Goal: Task Accomplishment & Management: Use online tool/utility

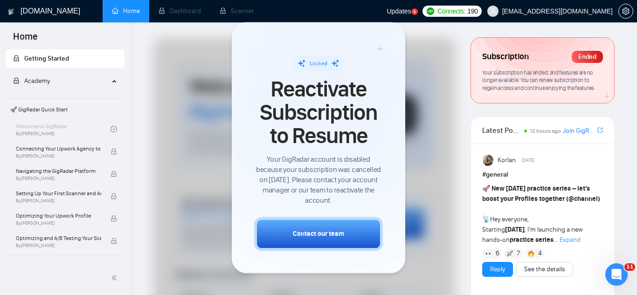
click at [547, 11] on span "caleb+yellowstonelabs@socialbloom.io" at bounding box center [557, 11] width 110 height 0
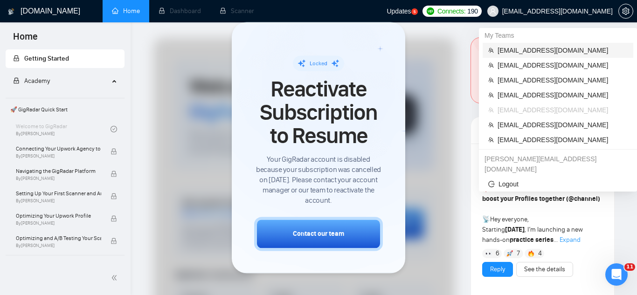
click at [530, 53] on span "[EMAIL_ADDRESS][DOMAIN_NAME]" at bounding box center [562, 50] width 130 height 10
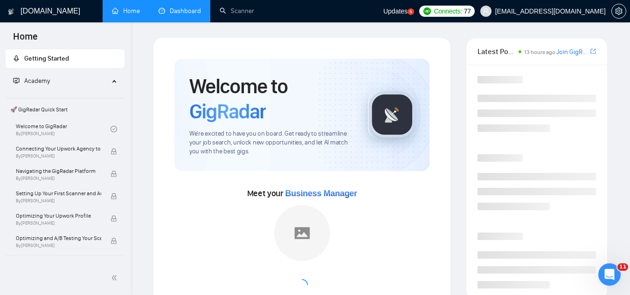
click at [174, 7] on link "Dashboard" at bounding box center [179, 11] width 42 height 8
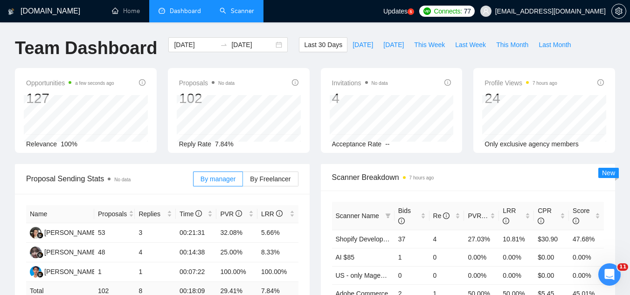
click at [237, 13] on link "Scanner" at bounding box center [237, 11] width 34 height 8
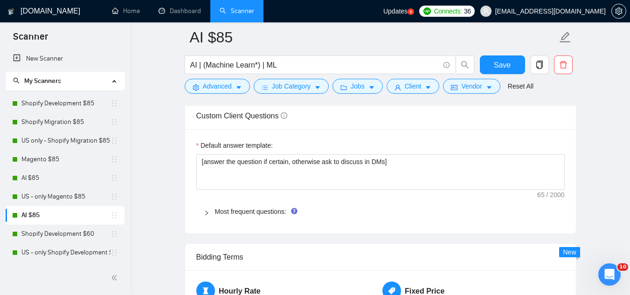
scroll to position [1352, 0]
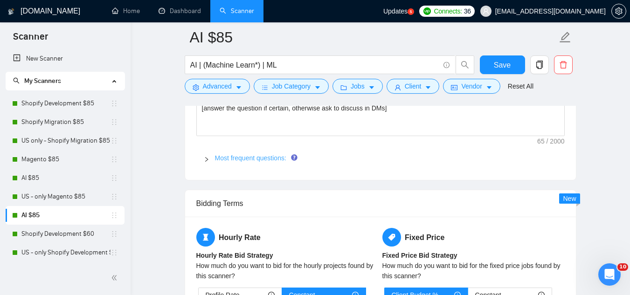
click at [241, 157] on link "Most frequent questions:" at bounding box center [250, 157] width 71 height 7
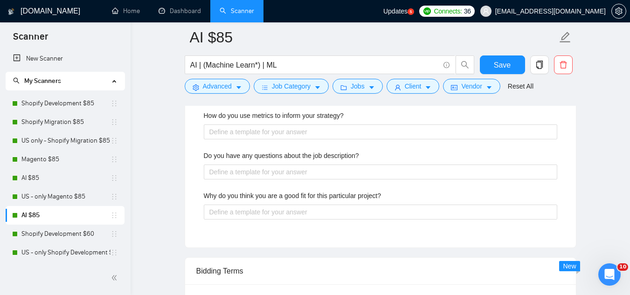
scroll to position [1725, 0]
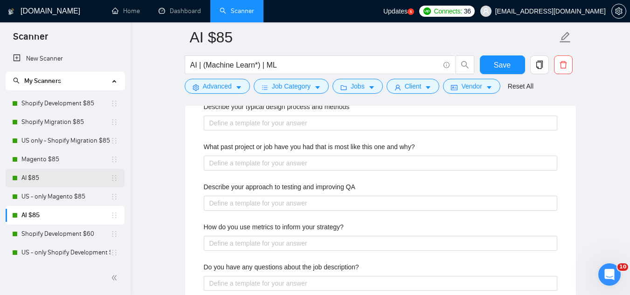
click at [59, 179] on link "AI $85" at bounding box center [65, 178] width 89 height 19
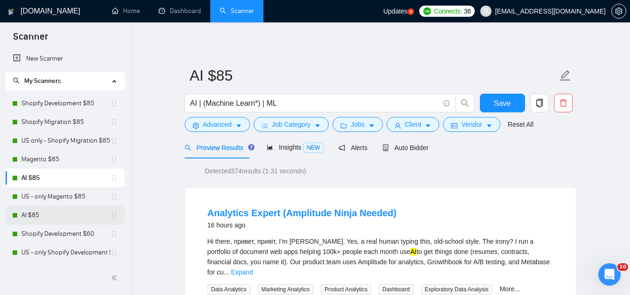
click at [43, 213] on link "AI $85" at bounding box center [65, 215] width 89 height 19
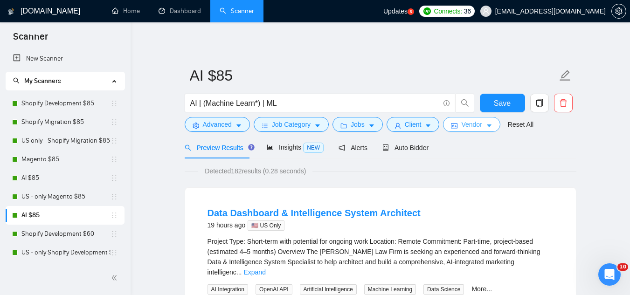
click at [465, 131] on button "Vendor" at bounding box center [471, 124] width 57 height 15
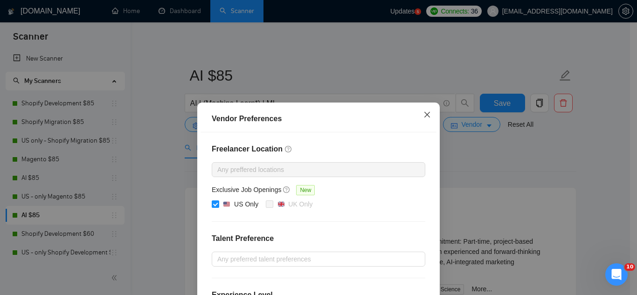
click at [423, 112] on icon "close" at bounding box center [426, 114] width 7 height 7
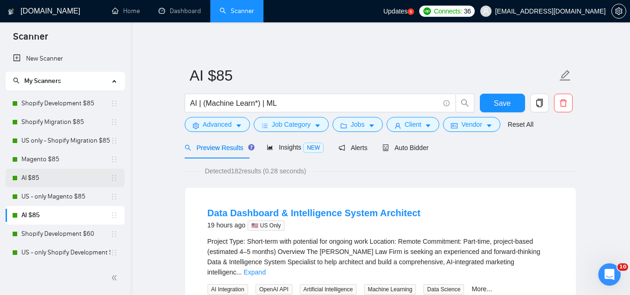
click at [76, 176] on link "AI $85" at bounding box center [65, 178] width 89 height 19
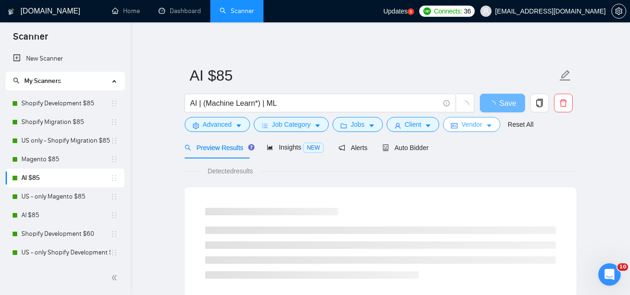
click at [462, 124] on span "Vendor" at bounding box center [471, 124] width 21 height 10
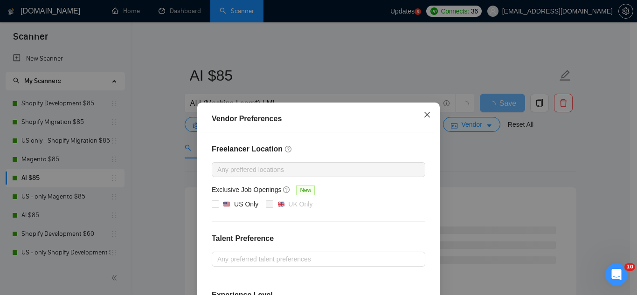
click at [423, 114] on icon "close" at bounding box center [426, 114] width 7 height 7
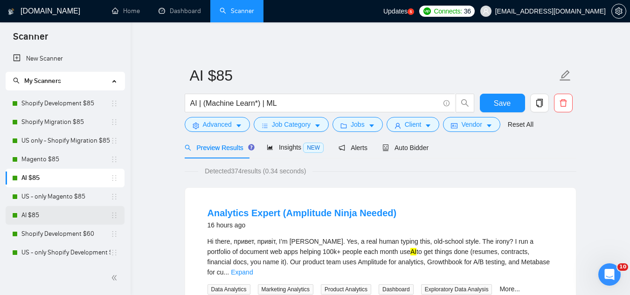
click at [68, 219] on link "AI $85" at bounding box center [65, 215] width 89 height 19
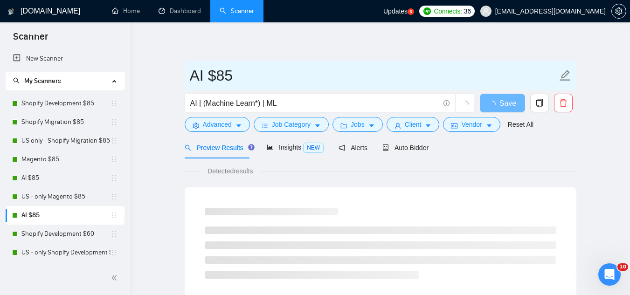
click at [193, 76] on input "AI $85" at bounding box center [373, 75] width 367 height 23
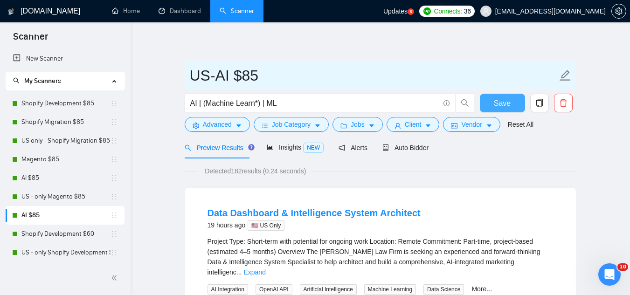
type input "US-AI $85"
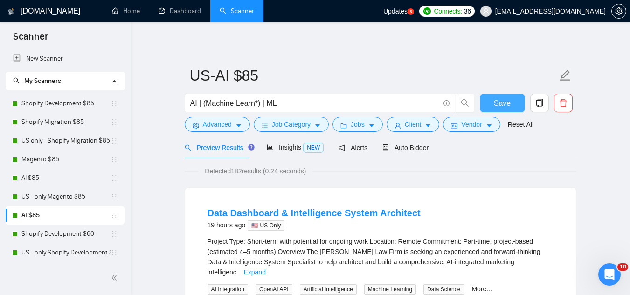
click at [500, 105] on span "Save" at bounding box center [502, 103] width 17 height 12
click at [73, 180] on link "AI $85" at bounding box center [65, 178] width 89 height 19
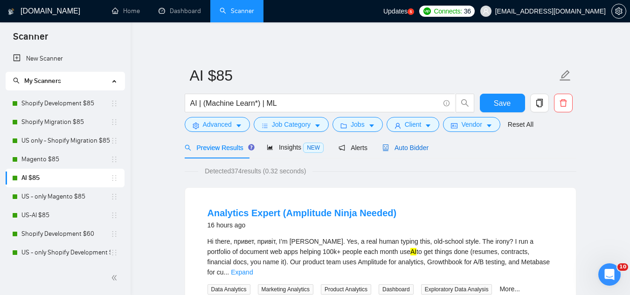
click at [403, 147] on span "Auto Bidder" at bounding box center [405, 147] width 46 height 7
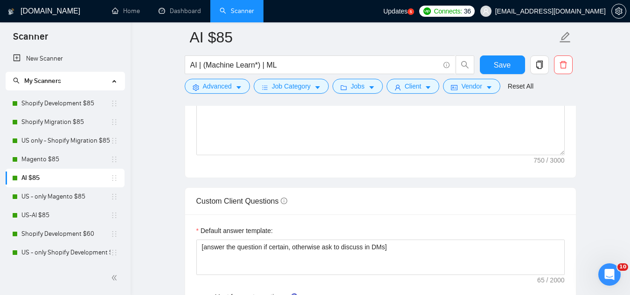
scroll to position [1305, 0]
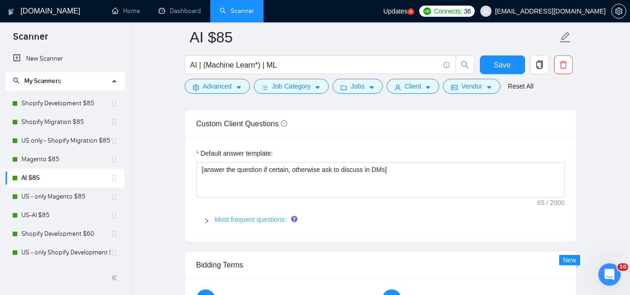
click at [252, 219] on link "Most frequent questions:" at bounding box center [250, 219] width 71 height 7
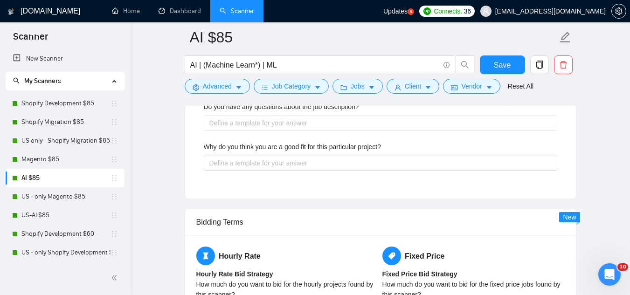
scroll to position [1771, 0]
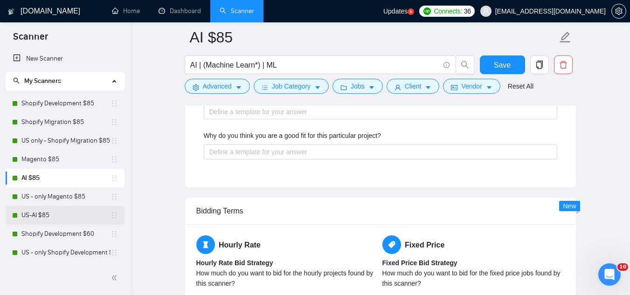
click at [56, 214] on link "US-AI $85" at bounding box center [65, 215] width 89 height 19
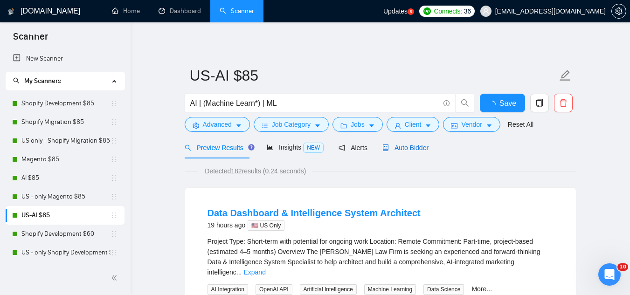
click at [406, 151] on span "Auto Bidder" at bounding box center [405, 147] width 46 height 7
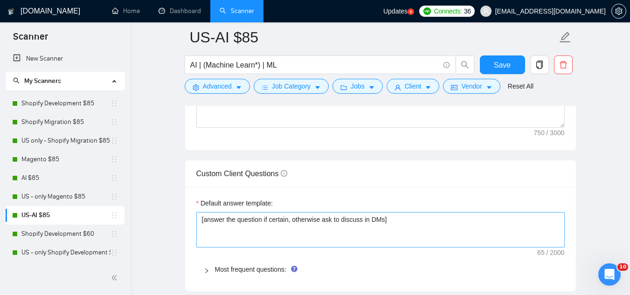
scroll to position [1259, 0]
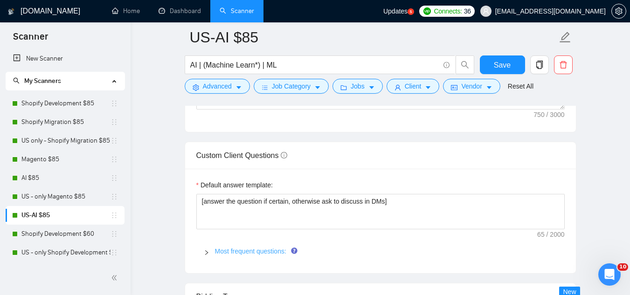
click at [245, 249] on link "Most frequent questions:" at bounding box center [250, 251] width 71 height 7
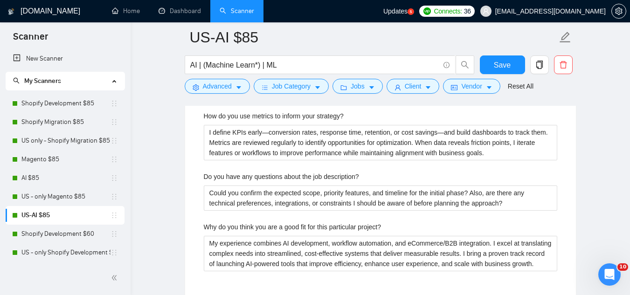
scroll to position [1958, 0]
